Goal: Answer question/provide support

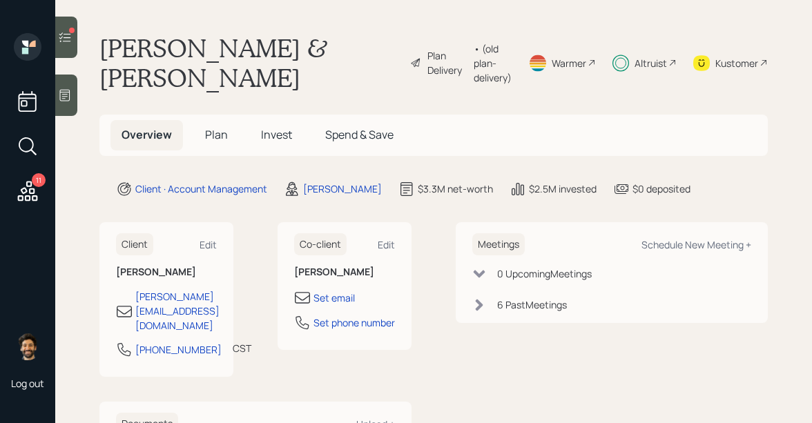
click at [70, 34] on icon at bounding box center [65, 37] width 12 height 10
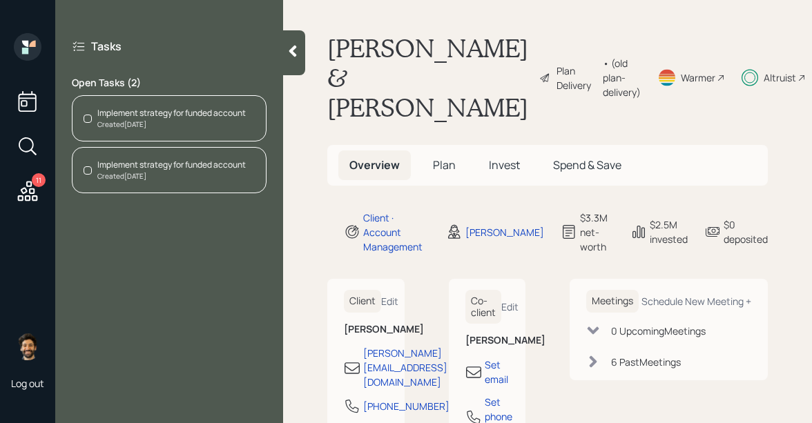
click at [162, 116] on div "Implement strategy for funded account" at bounding box center [171, 113] width 149 height 12
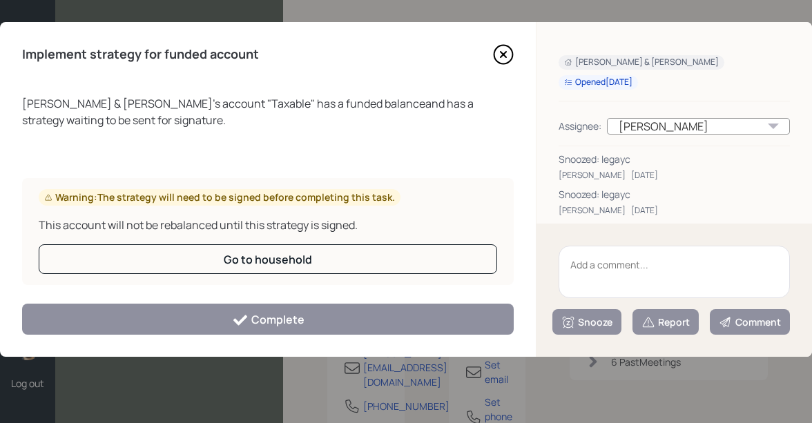
click at [586, 274] on textarea at bounding box center [674, 272] width 231 height 52
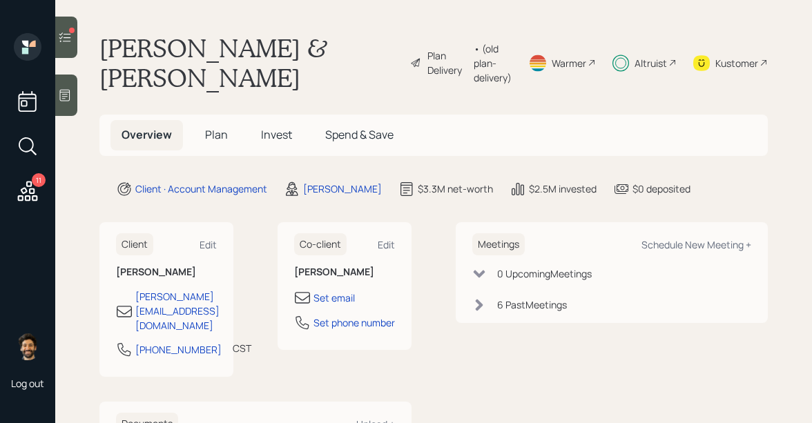
click at [36, 184] on div "11" at bounding box center [39, 180] width 14 height 14
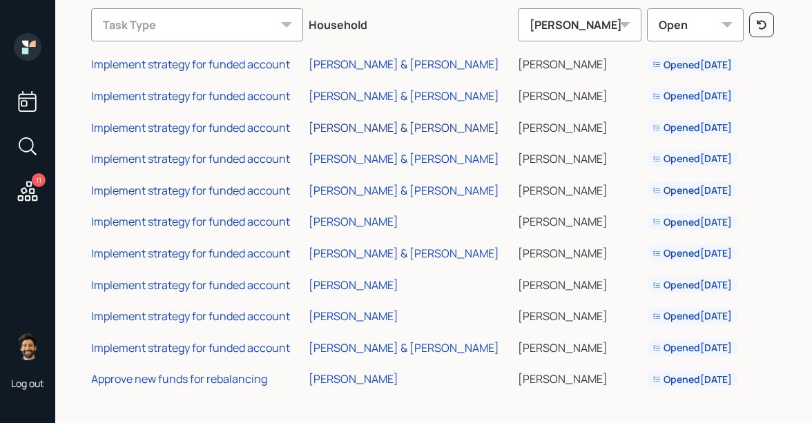
scroll to position [83, 0]
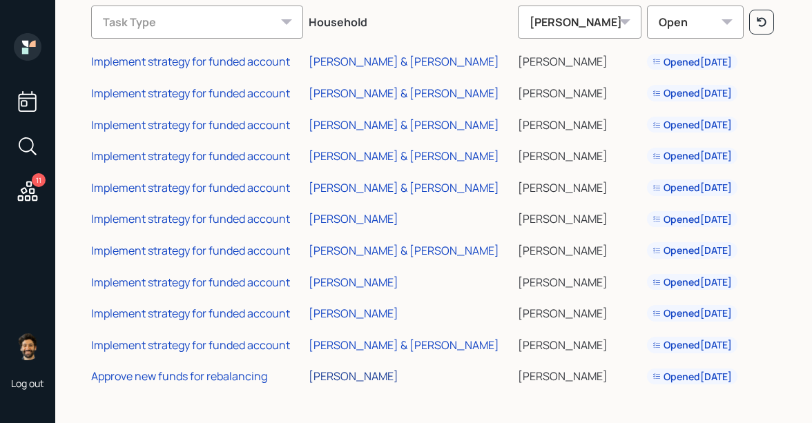
click at [347, 375] on div "[PERSON_NAME]" at bounding box center [354, 376] width 90 height 15
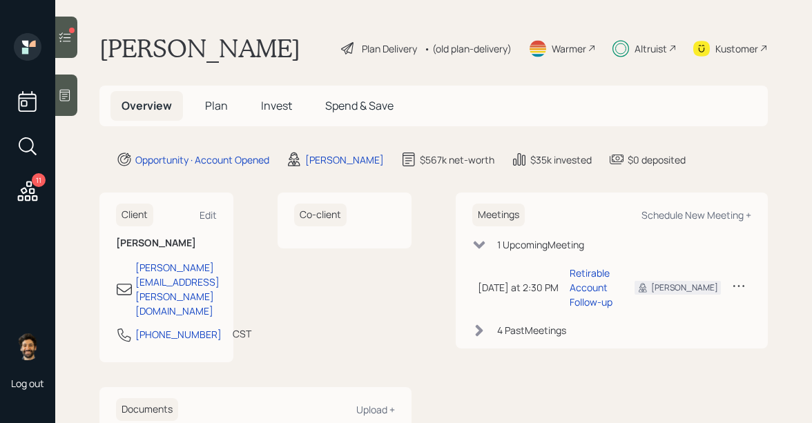
click at [65, 35] on icon at bounding box center [65, 37] width 14 height 14
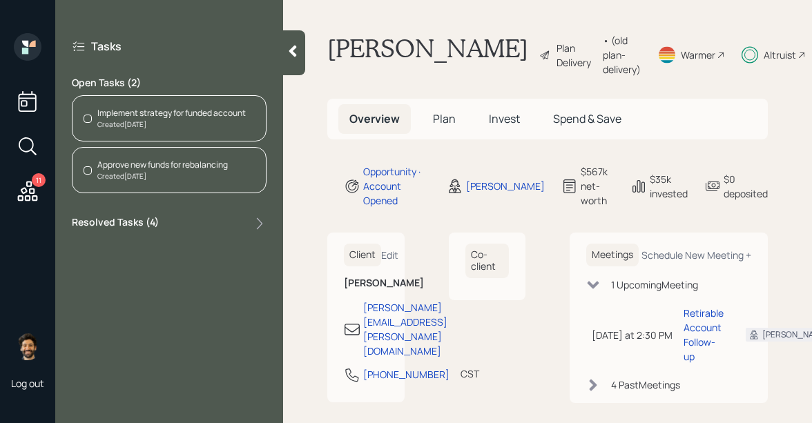
click at [150, 112] on div "Implement strategy for funded account" at bounding box center [171, 113] width 149 height 12
